Goal: Find specific page/section: Find specific page/section

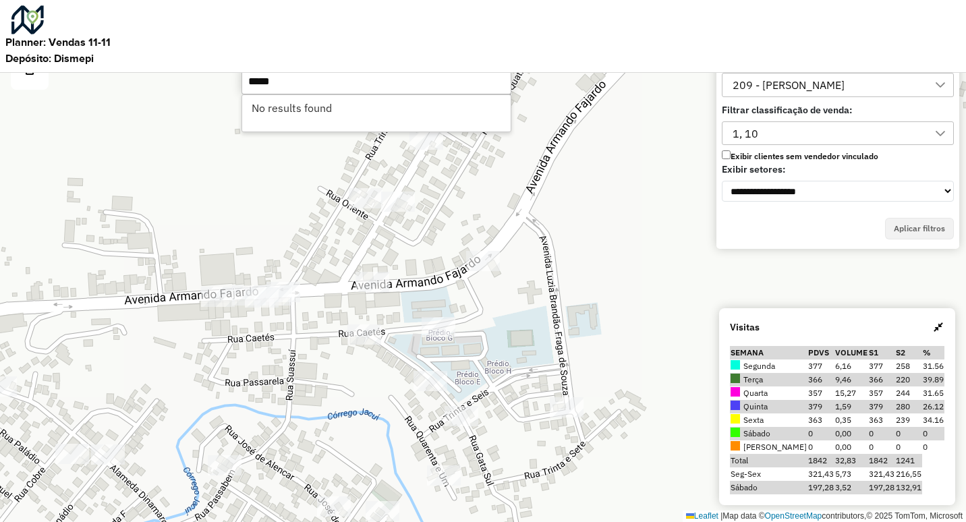
scroll to position [9, 61]
type input "*****"
click at [313, 80] on input "*****" at bounding box center [376, 80] width 270 height 27
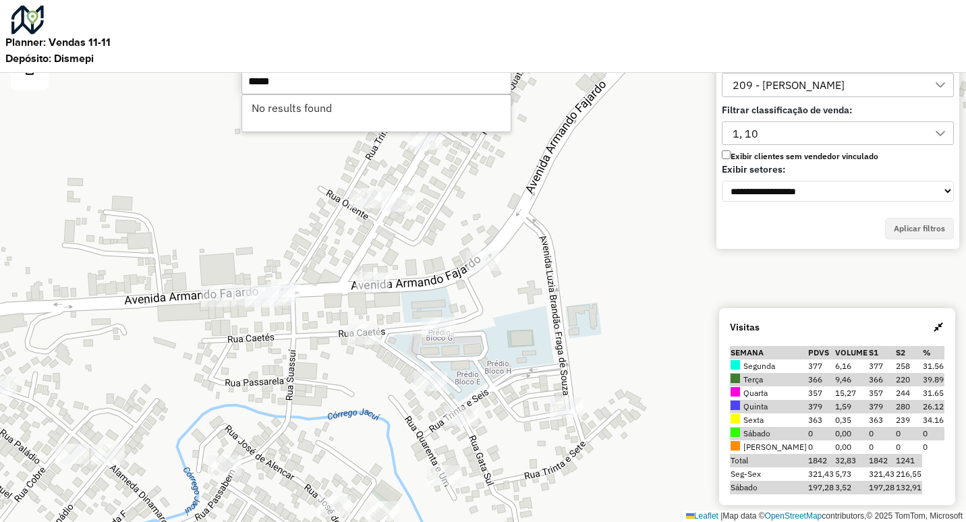
type input "*****"
